Goal: Information Seeking & Learning: Learn about a topic

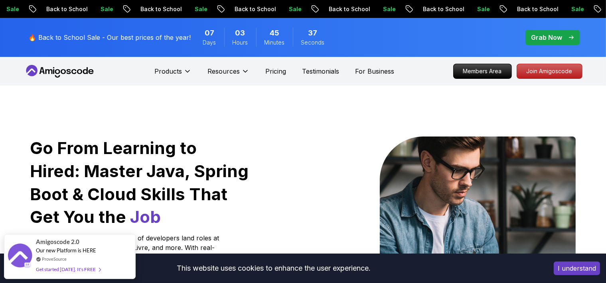
click at [86, 67] on icon at bounding box center [60, 71] width 72 height 13
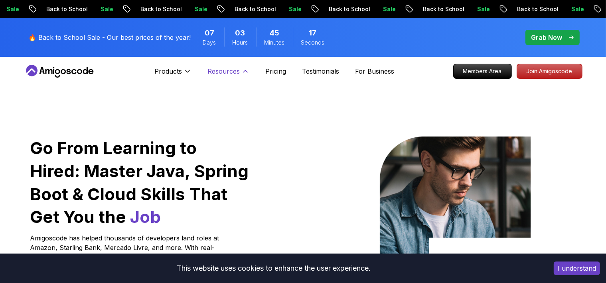
click at [240, 70] on button "Resources" at bounding box center [228, 75] width 42 height 16
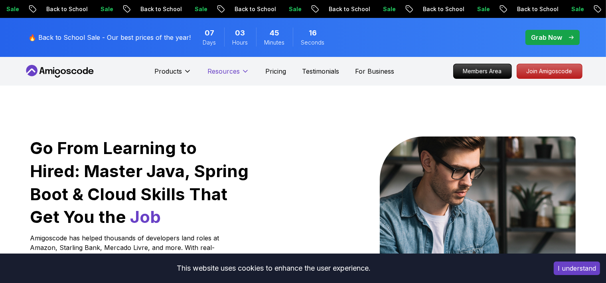
click at [238, 70] on button "Resources" at bounding box center [228, 75] width 42 height 16
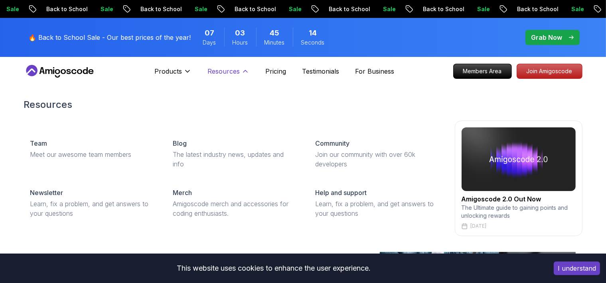
click at [238, 71] on p "Resources" at bounding box center [223, 72] width 32 height 10
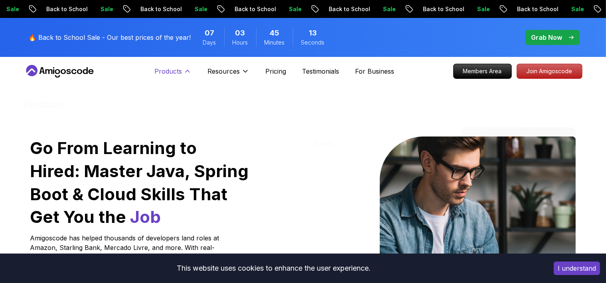
click at [165, 71] on p "Products" at bounding box center [168, 72] width 28 height 10
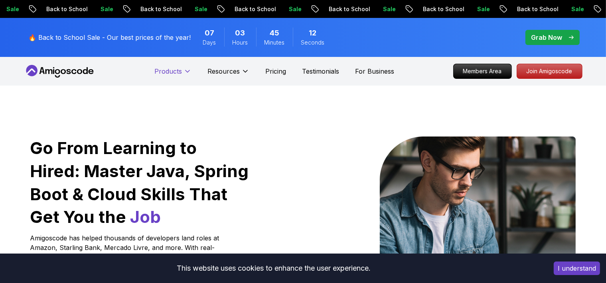
click at [165, 73] on p "Products" at bounding box center [168, 72] width 28 height 10
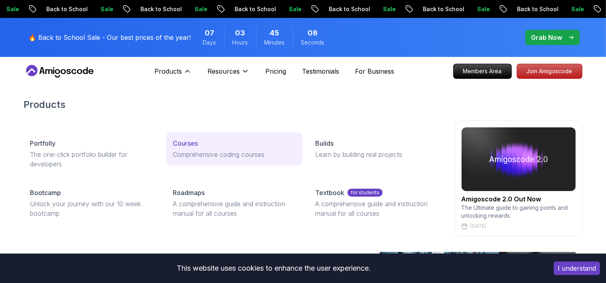
click at [198, 140] on p "Courses" at bounding box center [185, 144] width 25 height 10
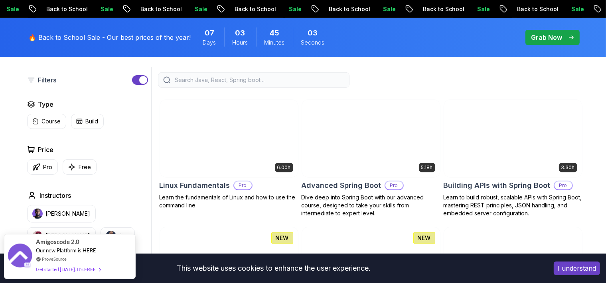
scroll to position [203, 0]
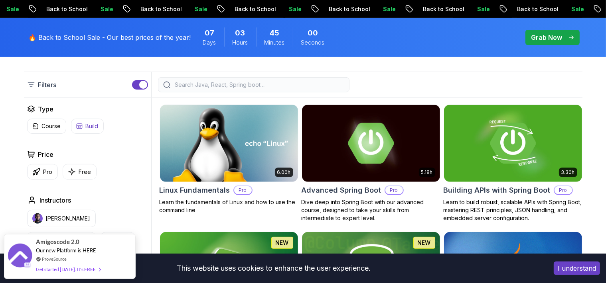
click at [78, 172] on button "Free" at bounding box center [80, 172] width 34 height 16
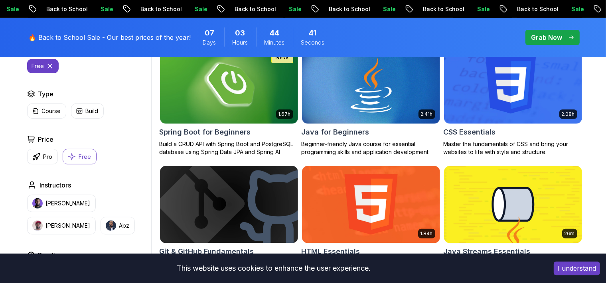
scroll to position [255, 0]
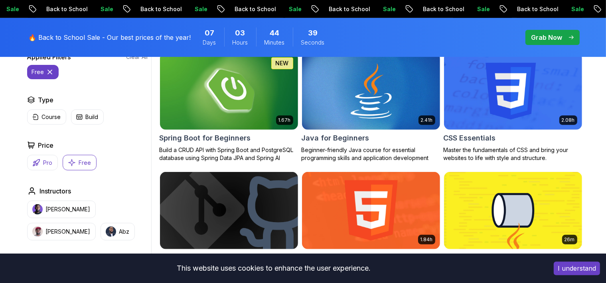
click at [43, 163] on p "Pro" at bounding box center [47, 163] width 9 height 8
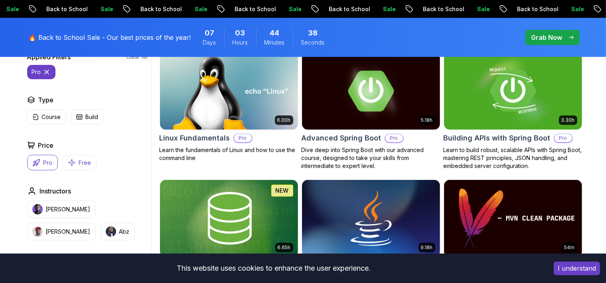
click at [84, 164] on p "Free" at bounding box center [85, 163] width 12 height 8
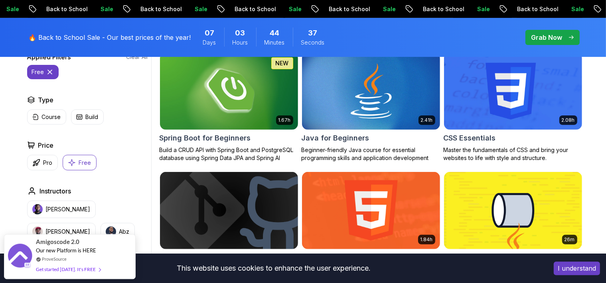
click at [85, 164] on p "Free" at bounding box center [85, 163] width 12 height 8
